Goal: Task Accomplishment & Management: Manage account settings

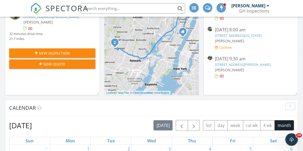
scroll to position [143, 0]
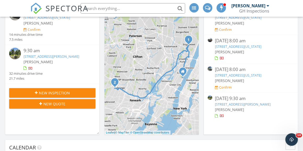
click at [259, 107] on link "[STREET_ADDRESS][PERSON_NAME]" at bounding box center [243, 104] width 56 height 5
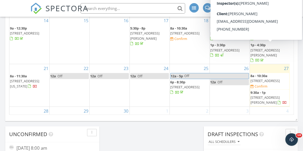
scroll to position [367, 0]
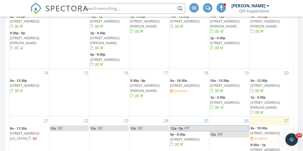
click at [280, 84] on span "181 Dayton St, Ridgewood 07450" at bounding box center [265, 85] width 29 height 5
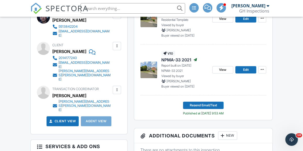
scroll to position [131, 0]
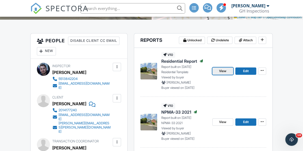
click at [226, 74] on link "View" at bounding box center [223, 71] width 21 height 7
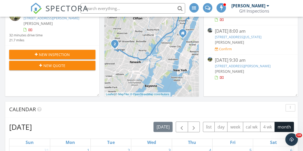
scroll to position [170, 0]
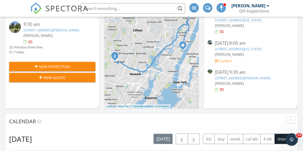
click at [262, 80] on link "76 Rollinson St, West Orange, NJ 07052" at bounding box center [243, 78] width 56 height 5
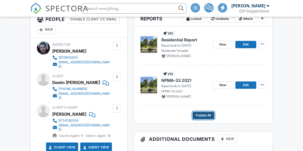
click at [206, 114] on span "Publish All" at bounding box center [203, 115] width 15 height 5
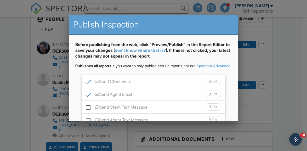
click at [246, 118] on div at bounding box center [153, 68] width 307 height 189
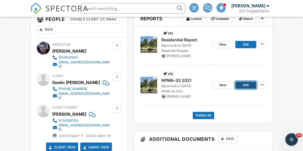
click at [243, 85] on link "Edit" at bounding box center [246, 84] width 21 height 7
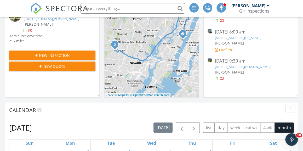
scroll to position [183, 0]
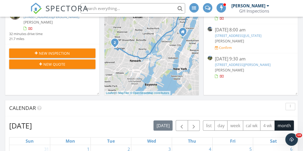
click at [260, 67] on link "[STREET_ADDRESS][PERSON_NAME]" at bounding box center [243, 64] width 56 height 5
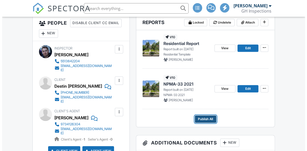
scroll to position [209, 0]
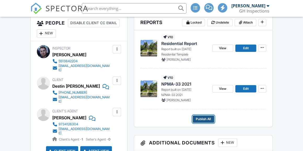
click at [205, 119] on span "Publish All" at bounding box center [203, 119] width 15 height 5
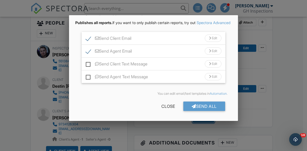
scroll to position [0, 0]
click at [87, 65] on label "Send Client Text Message" at bounding box center [117, 65] width 62 height 7
click at [87, 63] on input "Send Client Text Message" at bounding box center [87, 61] width 3 height 3
checkbox input "true"
click at [89, 79] on label "Send Agent Text Message" at bounding box center [117, 77] width 62 height 7
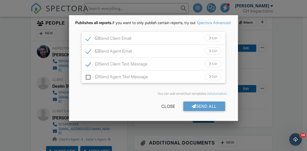
click at [89, 76] on input "Send Agent Text Message" at bounding box center [87, 74] width 3 height 3
checkbox input "true"
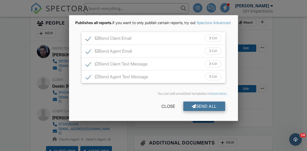
click at [192, 103] on div "Send All" at bounding box center [205, 106] width 42 height 9
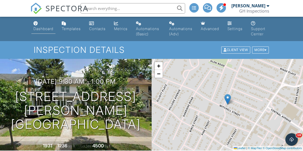
click at [40, 30] on div "Dashboard" at bounding box center [44, 28] width 20 height 4
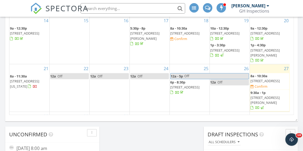
scroll to position [24, 0]
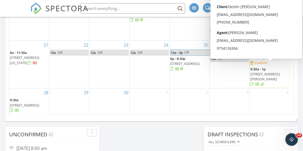
click at [280, 72] on span "[STREET_ADDRESS][PERSON_NAME]" at bounding box center [265, 77] width 29 height 10
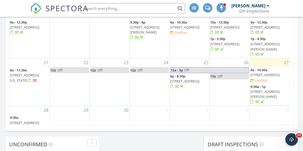
scroll to position [24, 0]
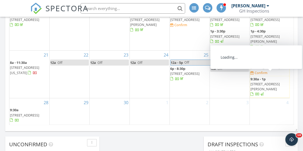
click at [273, 82] on span "[STREET_ADDRESS][PERSON_NAME]" at bounding box center [265, 87] width 29 height 10
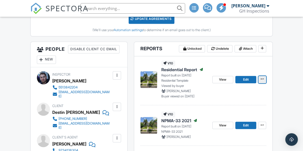
click at [263, 77] on icon at bounding box center [262, 79] width 3 height 4
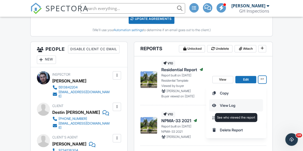
click at [243, 102] on input "View Log" at bounding box center [236, 106] width 53 height 12
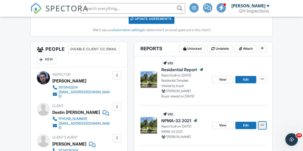
click at [260, 123] on span at bounding box center [262, 125] width 5 height 5
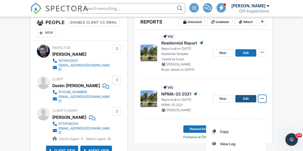
scroll to position [236, 0]
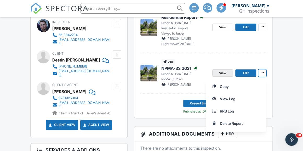
click at [219, 72] on span "View" at bounding box center [222, 72] width 7 height 5
